Goal: Task Accomplishment & Management: Manage account settings

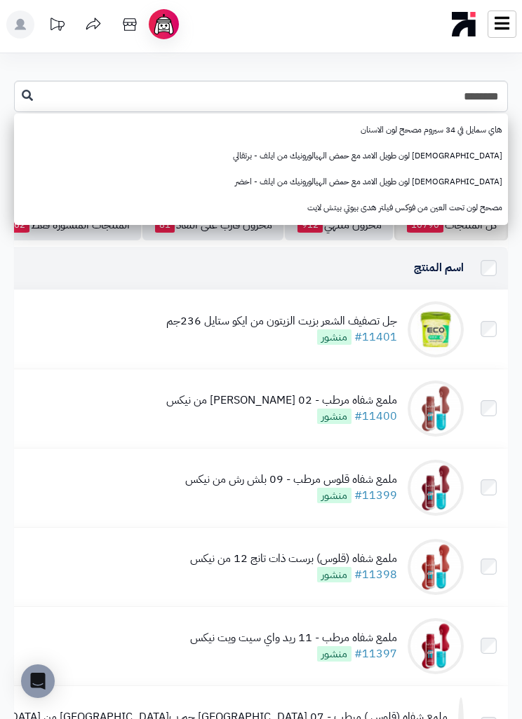
type input "********"
click at [427, 153] on link "[DEMOGRAPHIC_DATA] لون طويل الامد مع حمض الهيالورونيك من ايلف - برتقالي" at bounding box center [261, 156] width 494 height 26
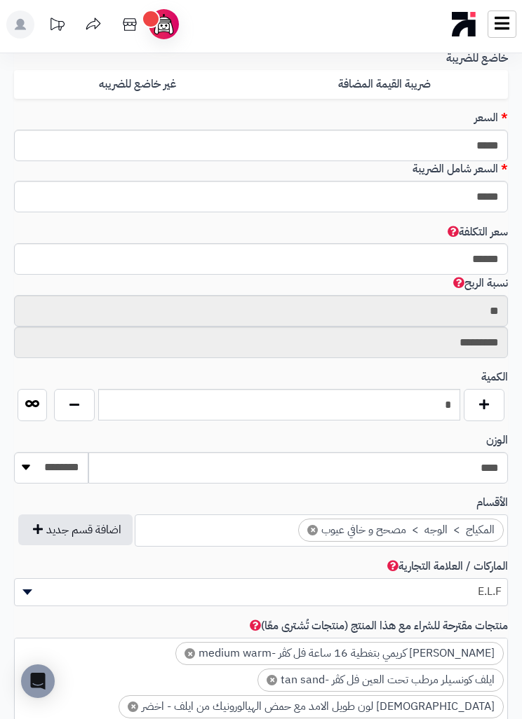
scroll to position [630, 0]
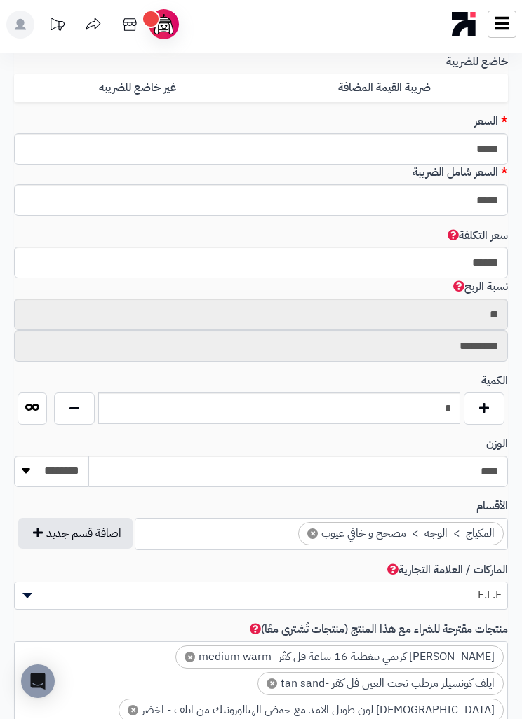
type input "*"
click at [424, 397] on input "text" at bounding box center [279, 409] width 362 height 32
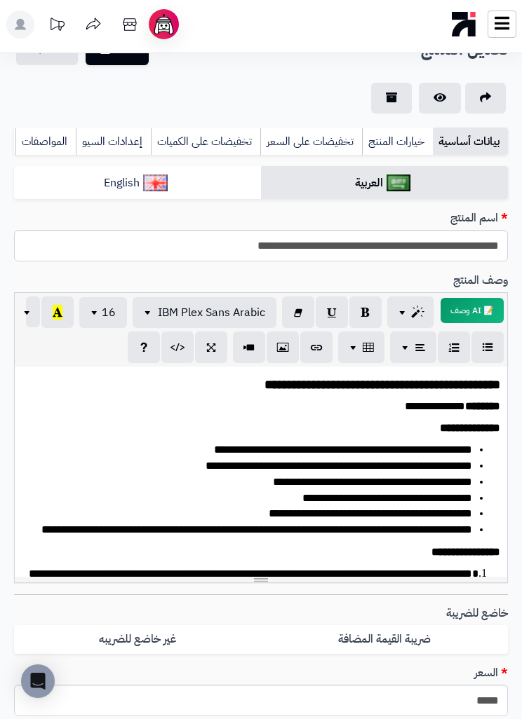
scroll to position [0, 0]
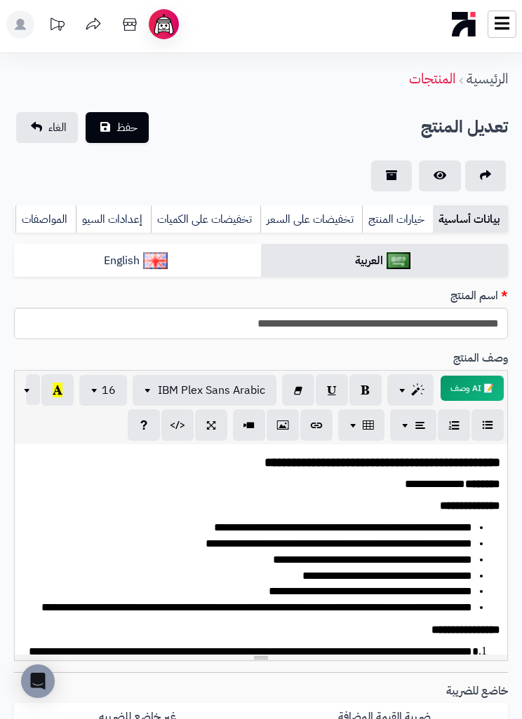
type input "*"
click at [136, 123] on span "حفظ" at bounding box center [126, 127] width 21 height 17
